Goal: Task Accomplishment & Management: Manage account settings

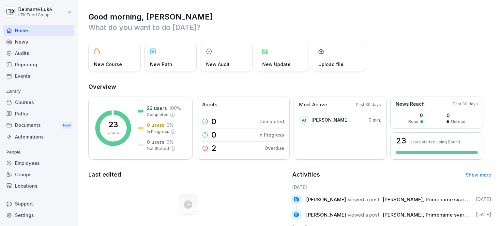
click at [36, 168] on div "Employees" at bounding box center [38, 163] width 71 height 11
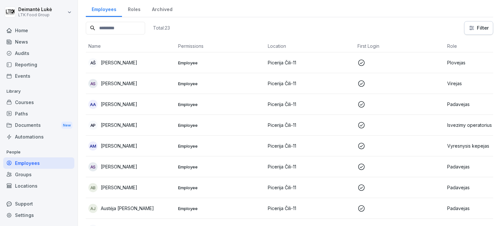
scroll to position [33, 0]
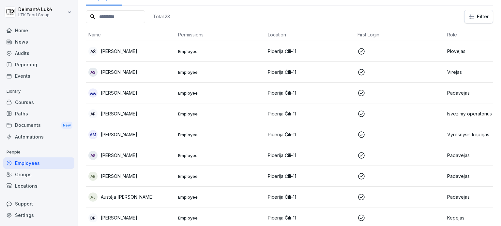
click at [466, 114] on p "Isvezimy operatorius" at bounding box center [489, 113] width 84 height 7
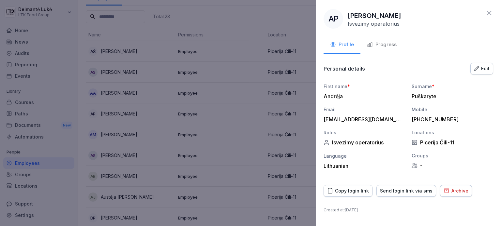
click at [444, 190] on icon "button" at bounding box center [446, 191] width 6 height 6
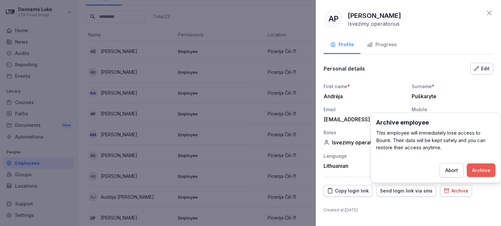
click at [473, 173] on div "Archive" at bounding box center [481, 170] width 18 height 7
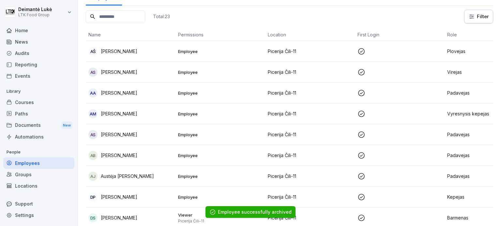
click at [454, 155] on p "Padavejas" at bounding box center [489, 155] width 84 height 7
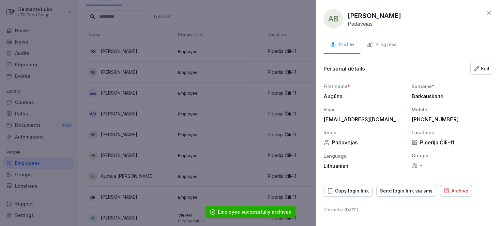
click at [448, 189] on div "Archive" at bounding box center [455, 191] width 25 height 7
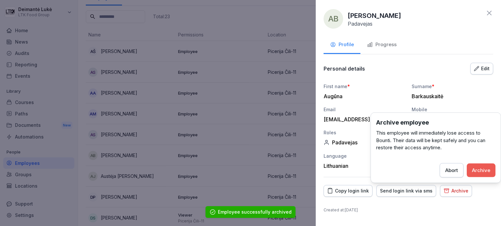
click at [485, 172] on div "Archive" at bounding box center [481, 170] width 18 height 7
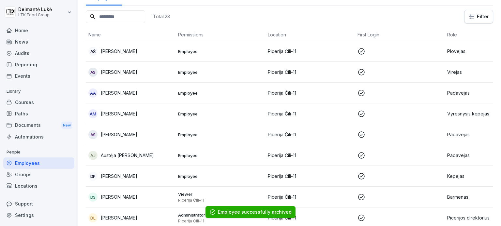
click at [452, 156] on p "Padavejas" at bounding box center [489, 155] width 84 height 7
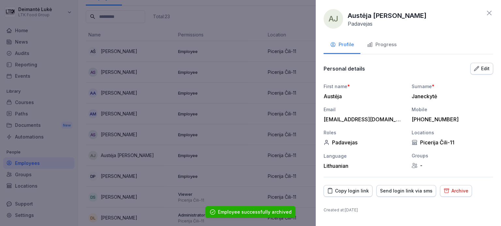
click at [448, 189] on div "Archive" at bounding box center [455, 191] width 25 height 7
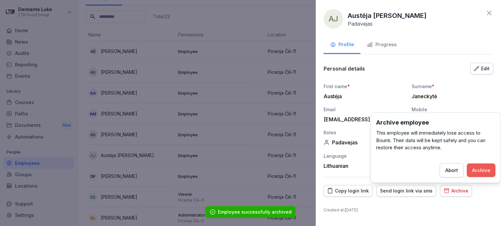
click at [487, 172] on div "Archive" at bounding box center [481, 170] width 18 height 7
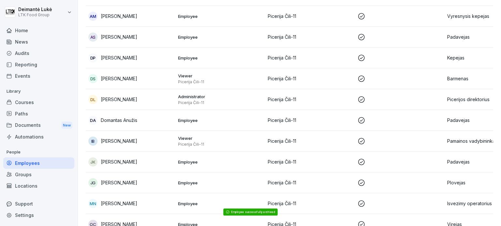
scroll to position [163, 0]
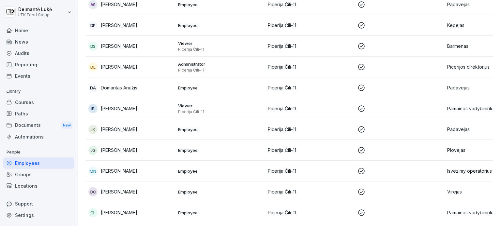
click at [452, 155] on td "Plovejas" at bounding box center [489, 150] width 90 height 21
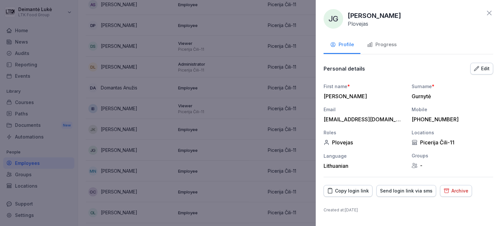
click at [450, 188] on div "Archive" at bounding box center [455, 191] width 25 height 7
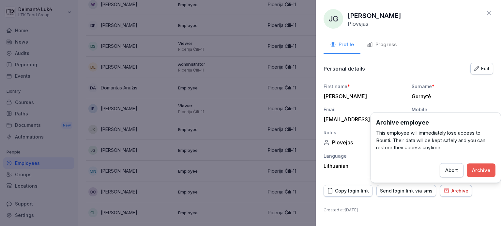
click at [478, 174] on button "Archive" at bounding box center [480, 171] width 29 height 14
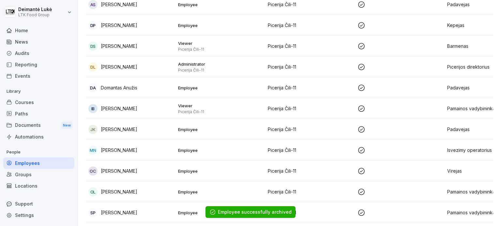
click at [465, 152] on p "Isvezimy operatorius" at bounding box center [489, 150] width 84 height 7
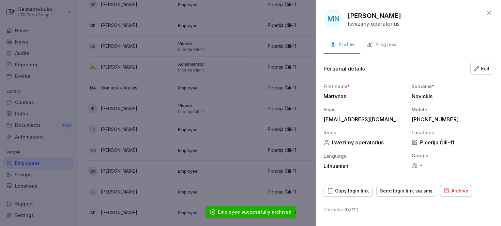
click at [447, 189] on div "Archive" at bounding box center [455, 191] width 25 height 7
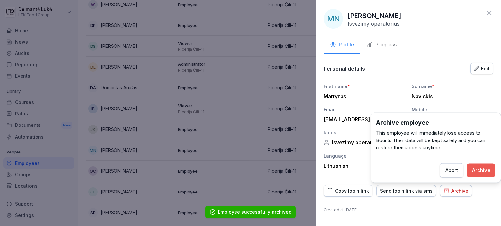
click at [477, 168] on div "Archive" at bounding box center [481, 170] width 18 height 7
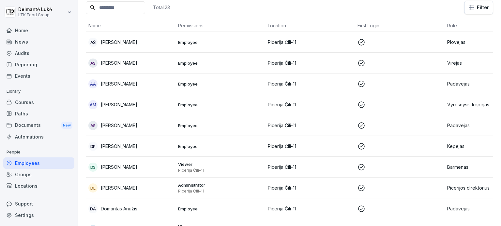
scroll to position [9, 0]
